Goal: Task Accomplishment & Management: Use online tool/utility

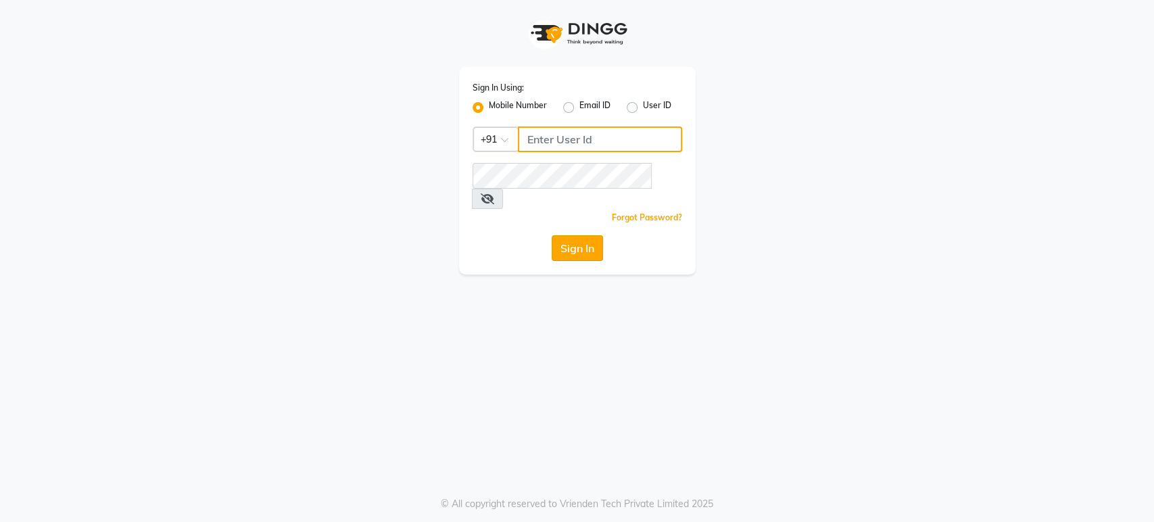
type input "9901294692"
click at [583, 235] on button "Sign In" at bounding box center [577, 248] width 51 height 26
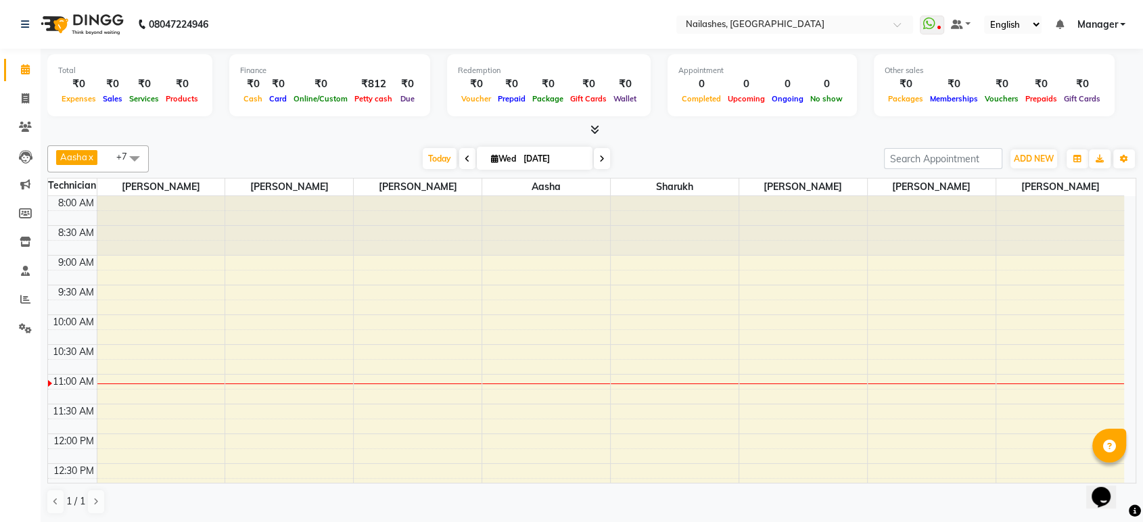
click at [590, 125] on icon at bounding box center [594, 129] width 9 height 10
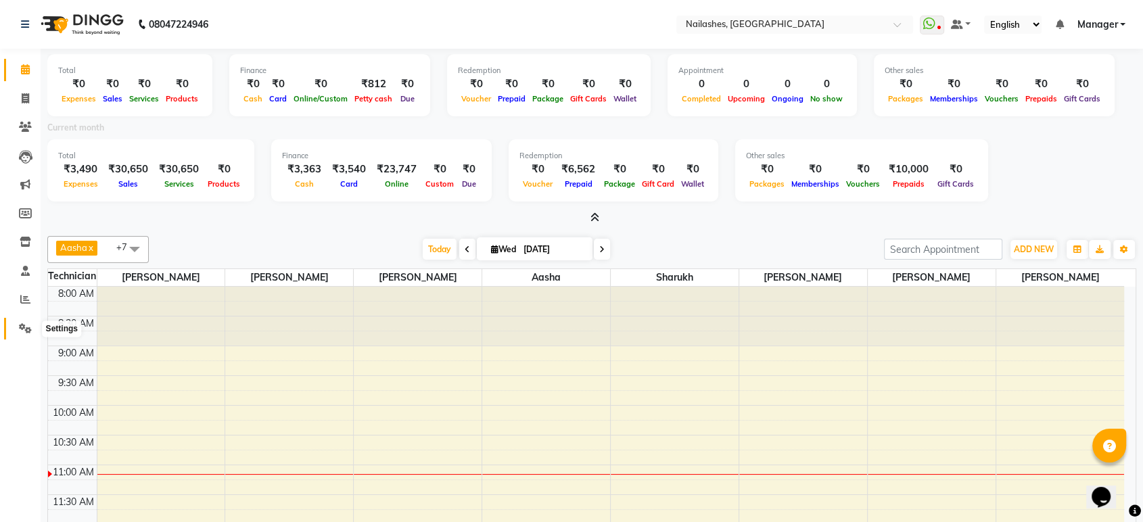
click at [16, 327] on span at bounding box center [26, 329] width 24 height 16
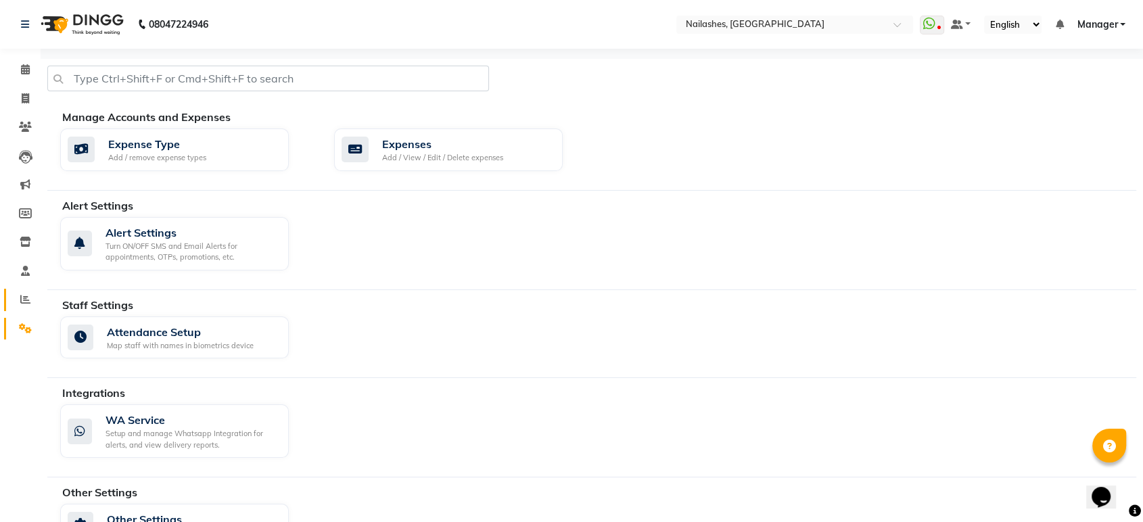
click at [22, 304] on icon at bounding box center [25, 299] width 10 height 10
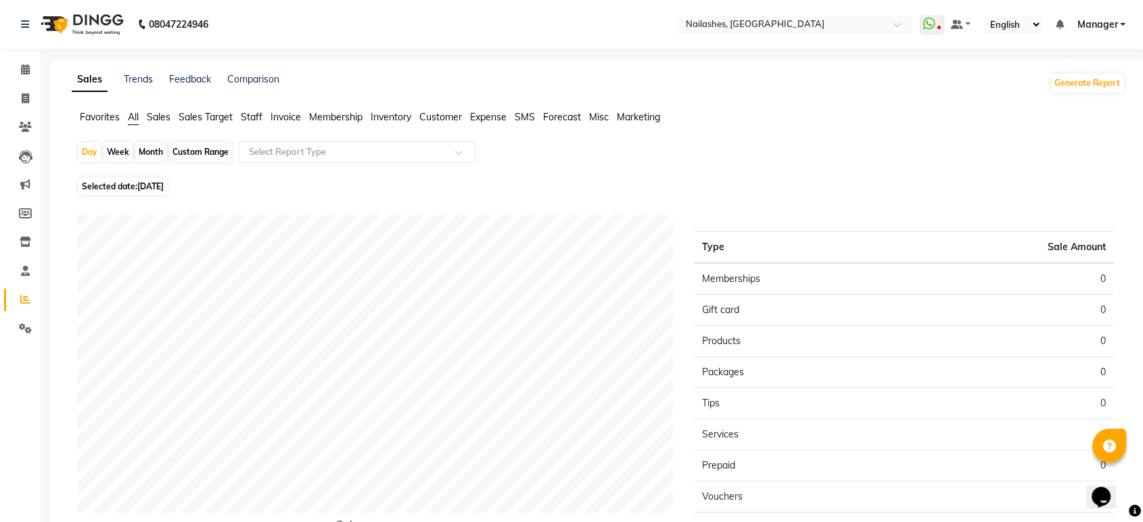
click at [253, 120] on span "Staff" at bounding box center [252, 117] width 22 height 12
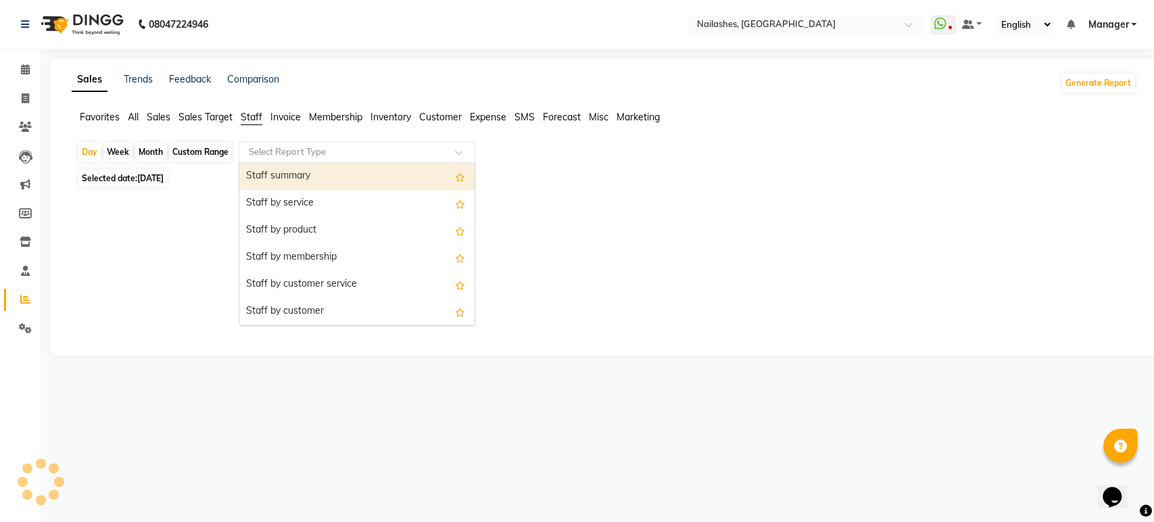
click at [267, 154] on input "text" at bounding box center [343, 152] width 195 height 14
click at [277, 176] on div "Staff summary" at bounding box center [356, 176] width 235 height 27
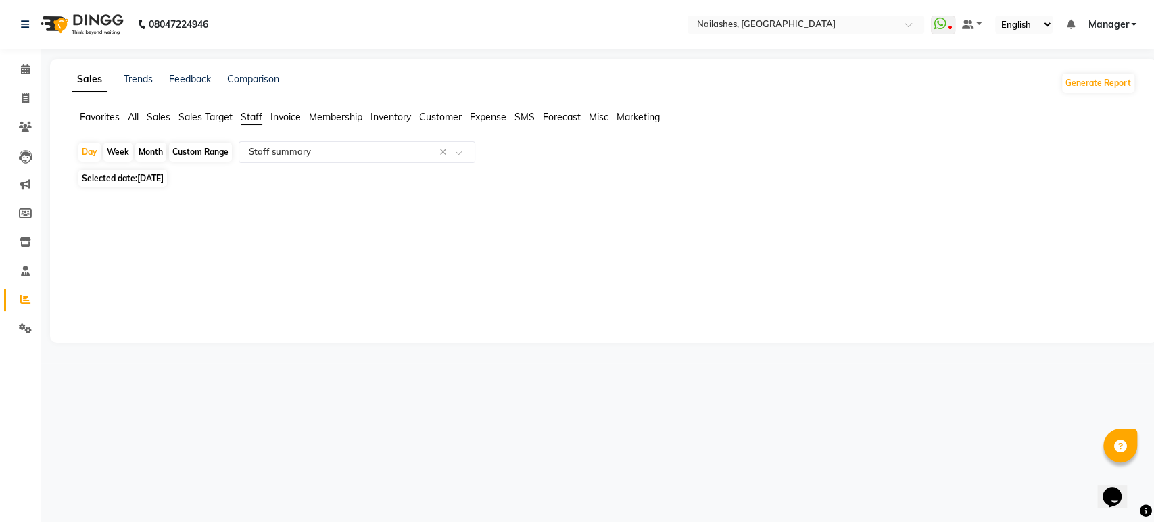
click at [141, 147] on div "Month" at bounding box center [150, 152] width 31 height 19
select select "9"
select select "2025"
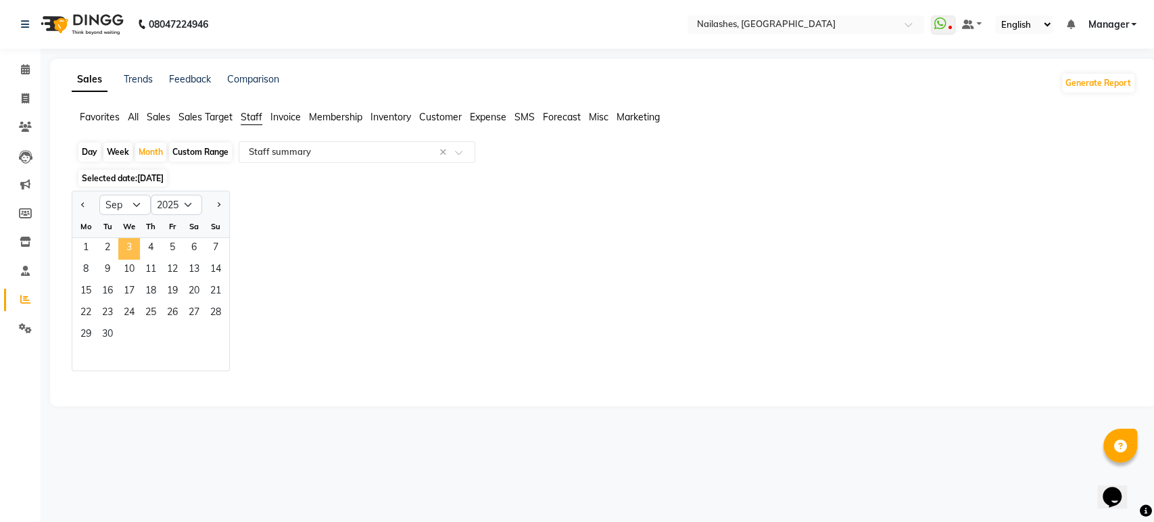
click at [139, 242] on span "3" at bounding box center [129, 249] width 22 height 22
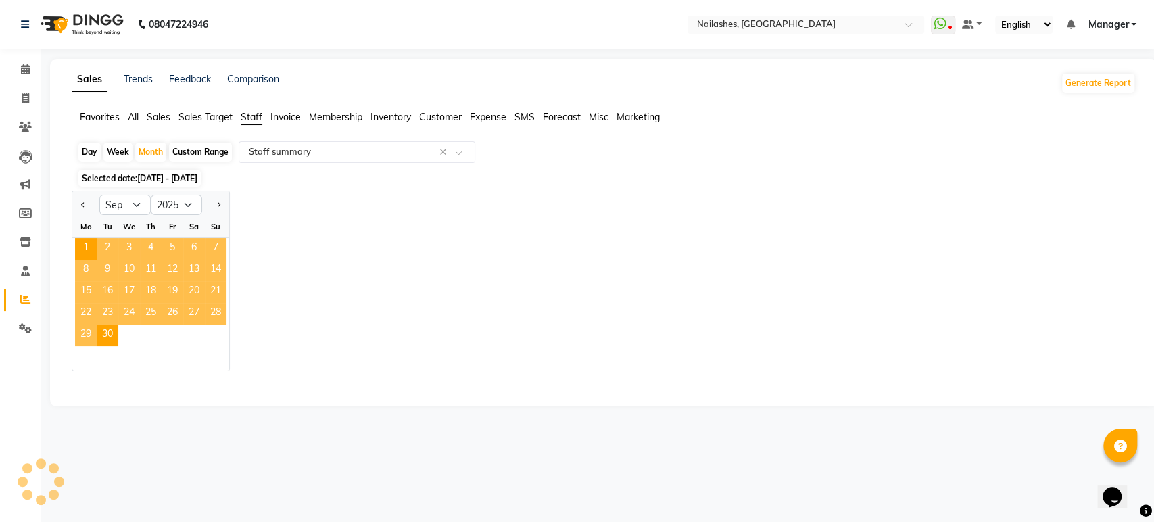
select select "csv"
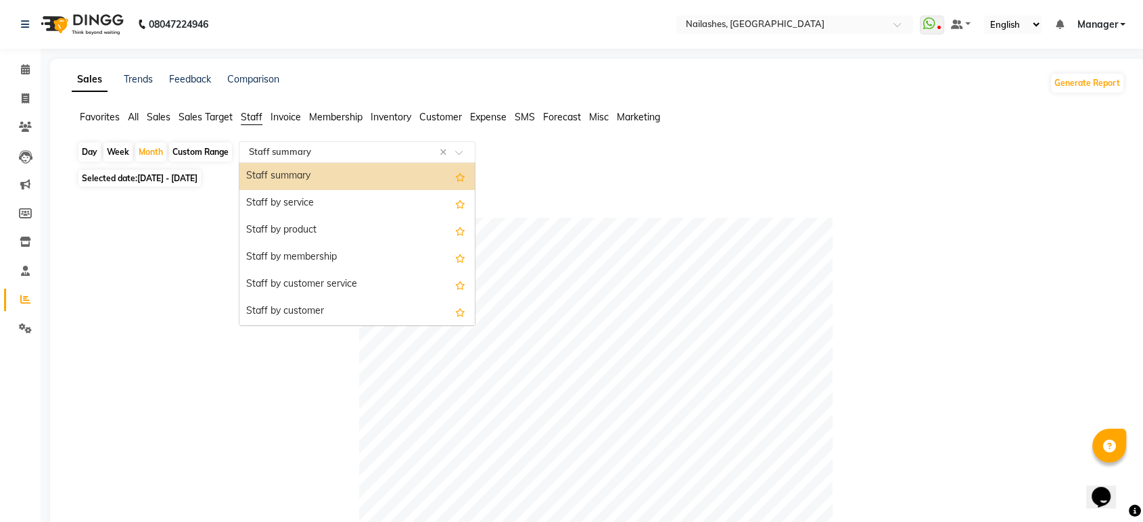
click at [373, 149] on input "text" at bounding box center [343, 152] width 195 height 14
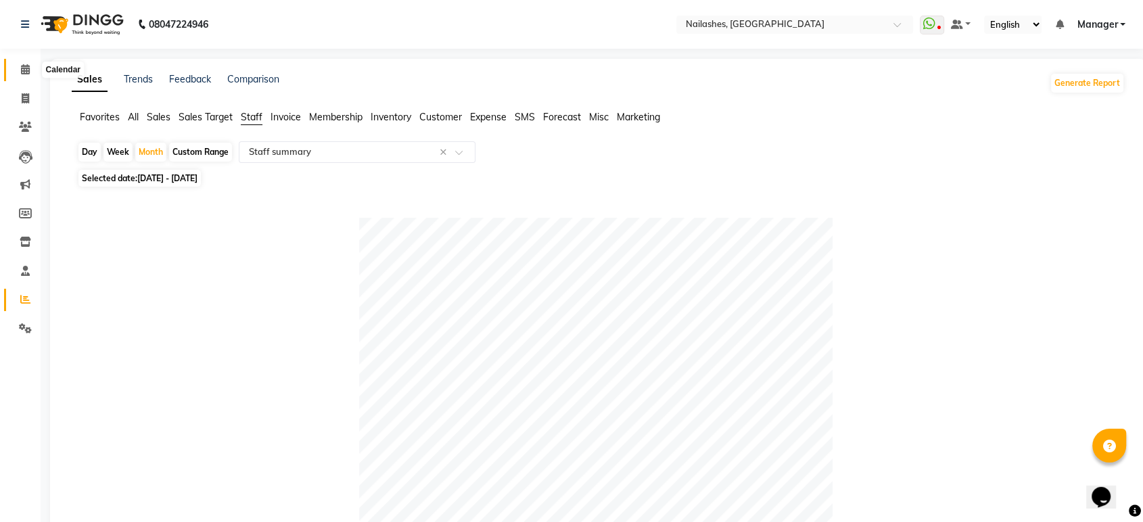
click at [17, 71] on span at bounding box center [26, 70] width 24 height 16
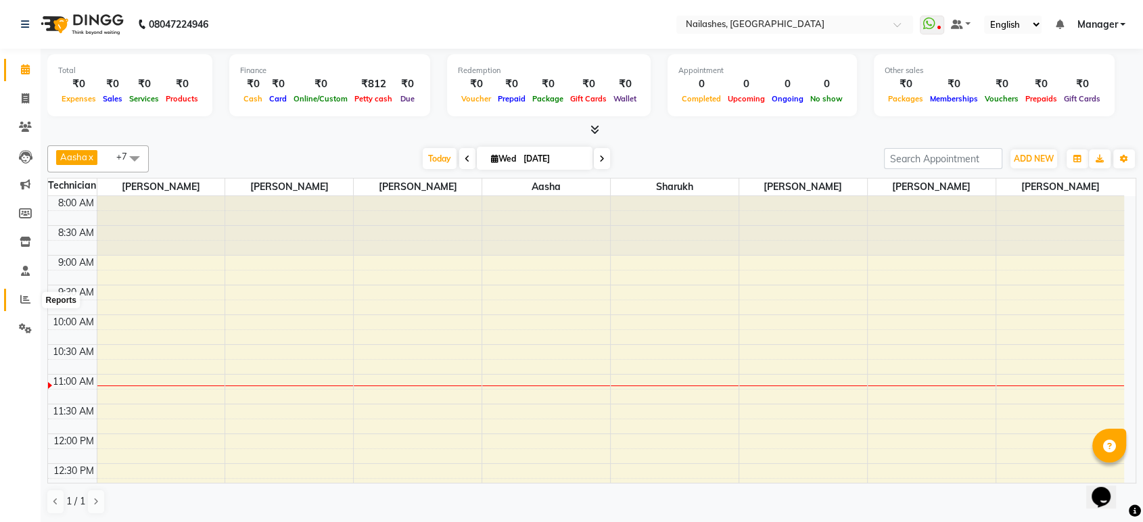
click at [19, 300] on span at bounding box center [26, 300] width 24 height 16
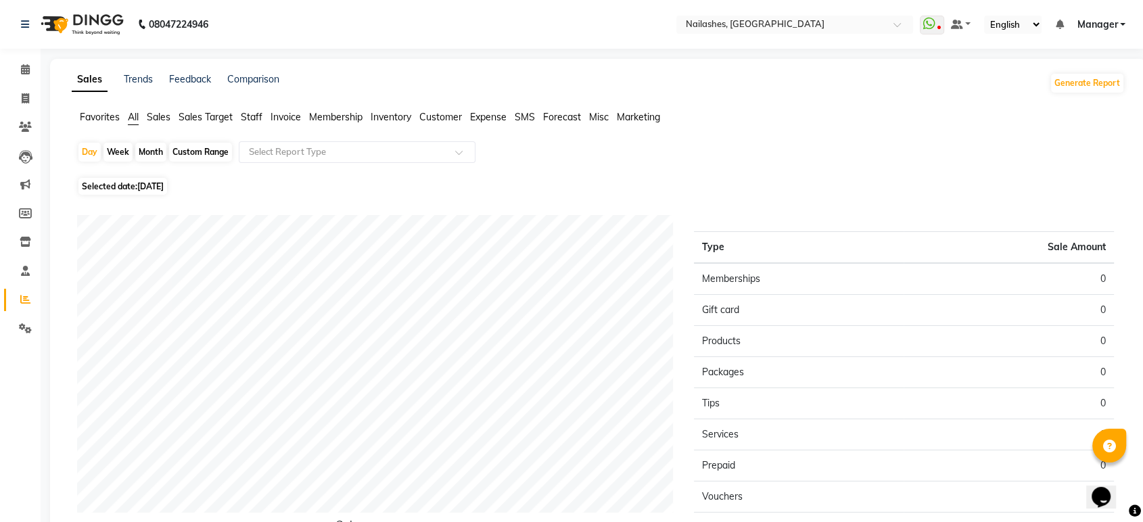
click at [254, 115] on span "Staff" at bounding box center [252, 117] width 22 height 12
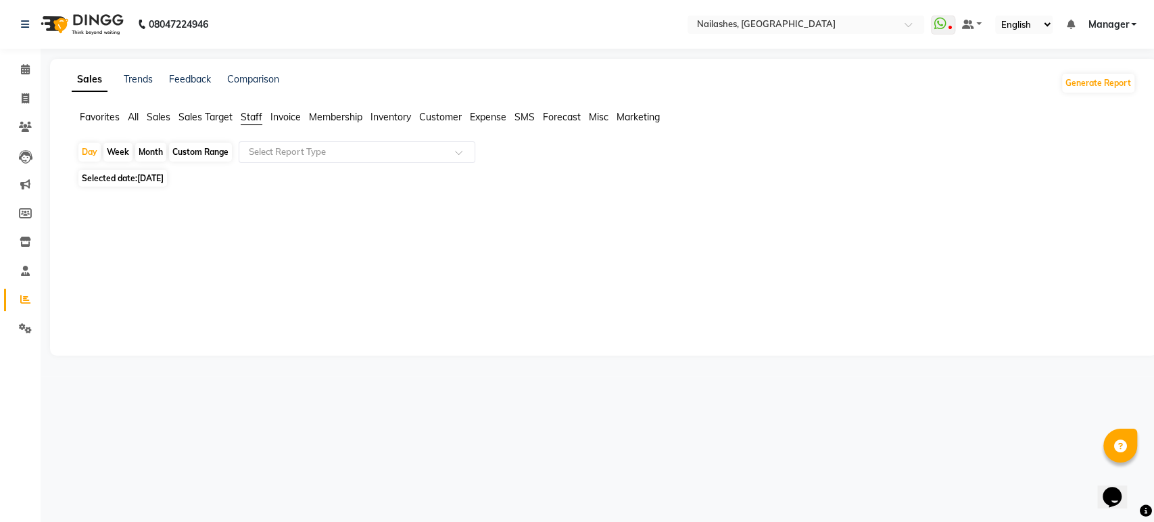
click at [157, 150] on div "Month" at bounding box center [150, 152] width 31 height 19
select select "9"
select select "2025"
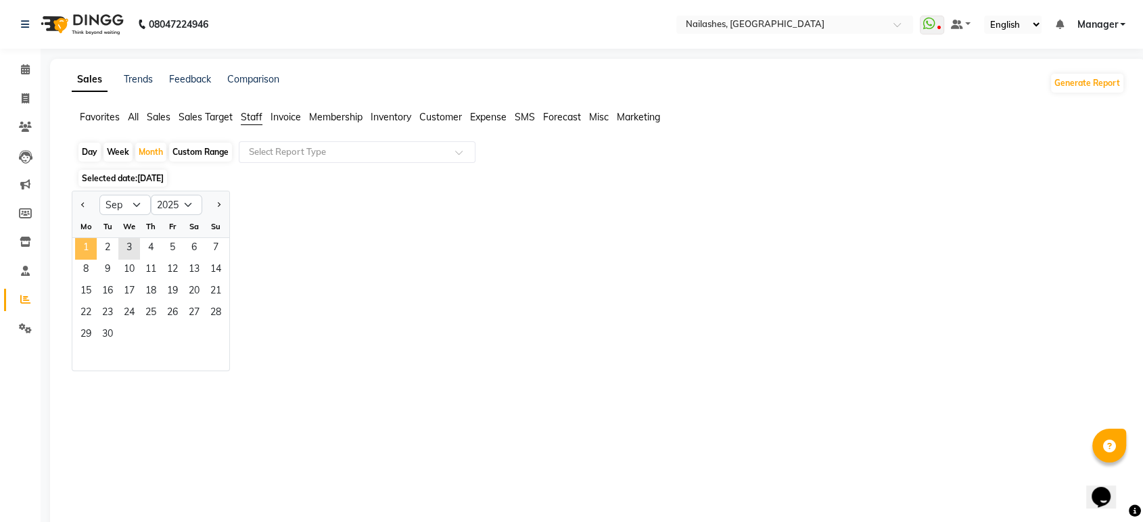
click at [90, 258] on span "1" at bounding box center [86, 249] width 22 height 22
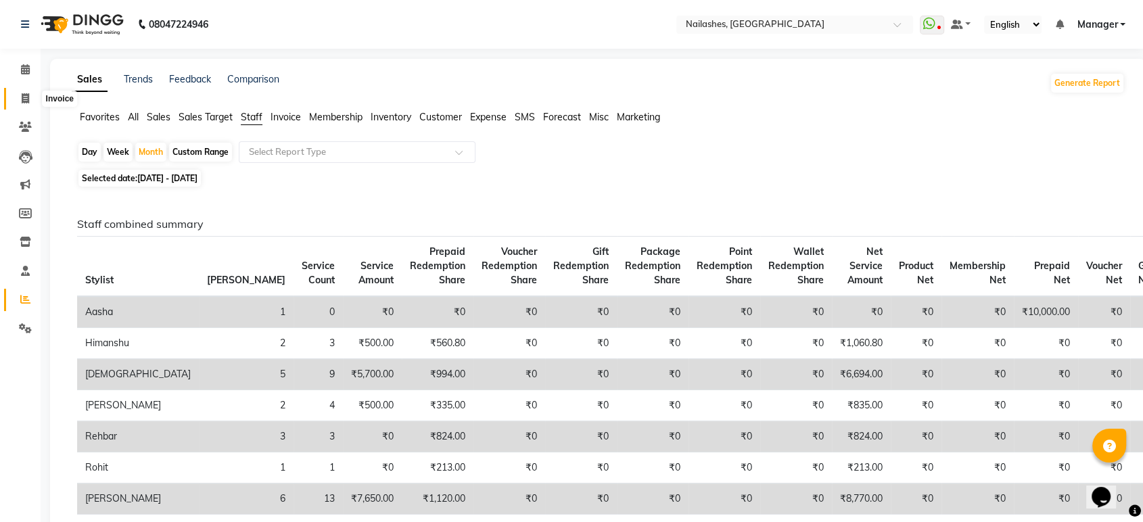
click at [25, 95] on icon at bounding box center [25, 98] width 7 height 10
select select "service"
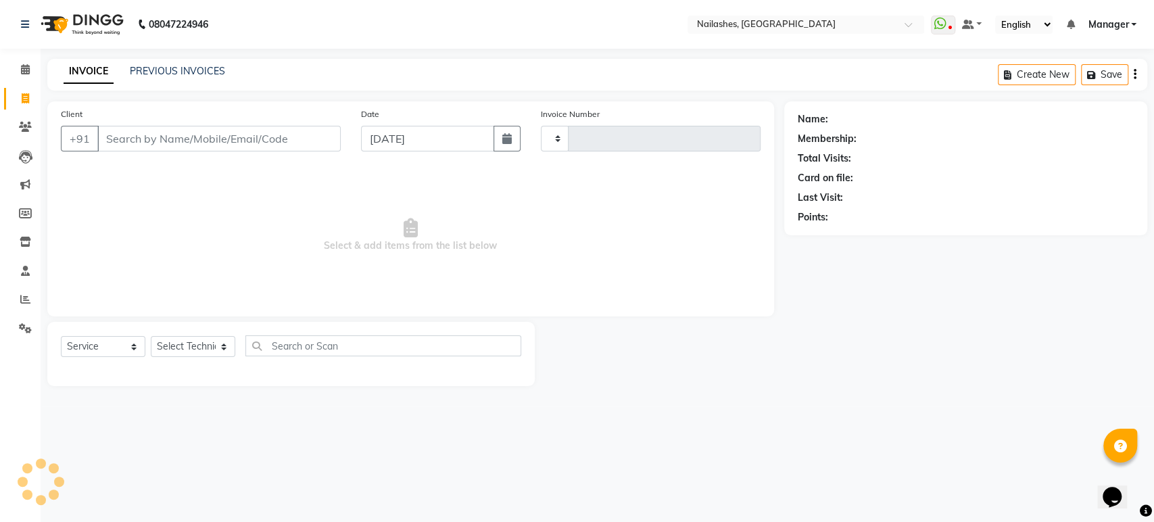
type input "1648"
select select "4251"
click at [27, 69] on icon at bounding box center [25, 69] width 9 height 10
